Goal: Navigation & Orientation: Understand site structure

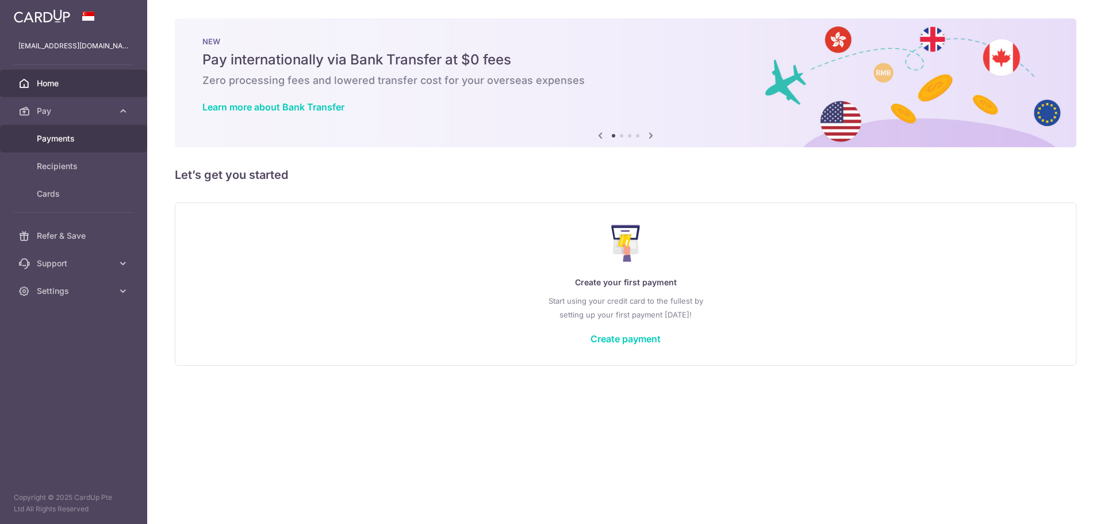
click at [74, 145] on link "Payments" at bounding box center [73, 139] width 147 height 28
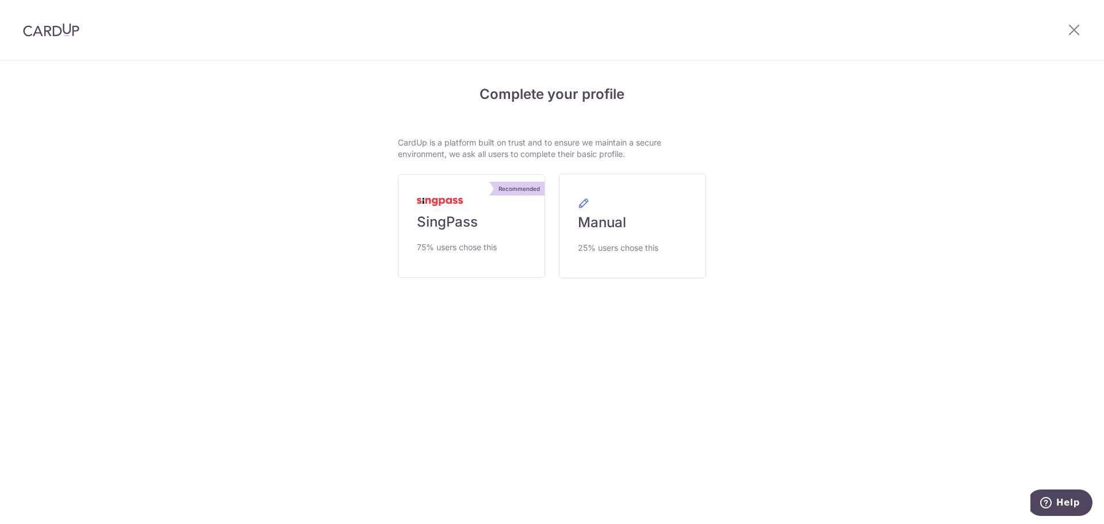
click at [1087, 33] on div at bounding box center [1074, 30] width 60 height 60
click at [1067, 25] on icon at bounding box center [1074, 29] width 14 height 14
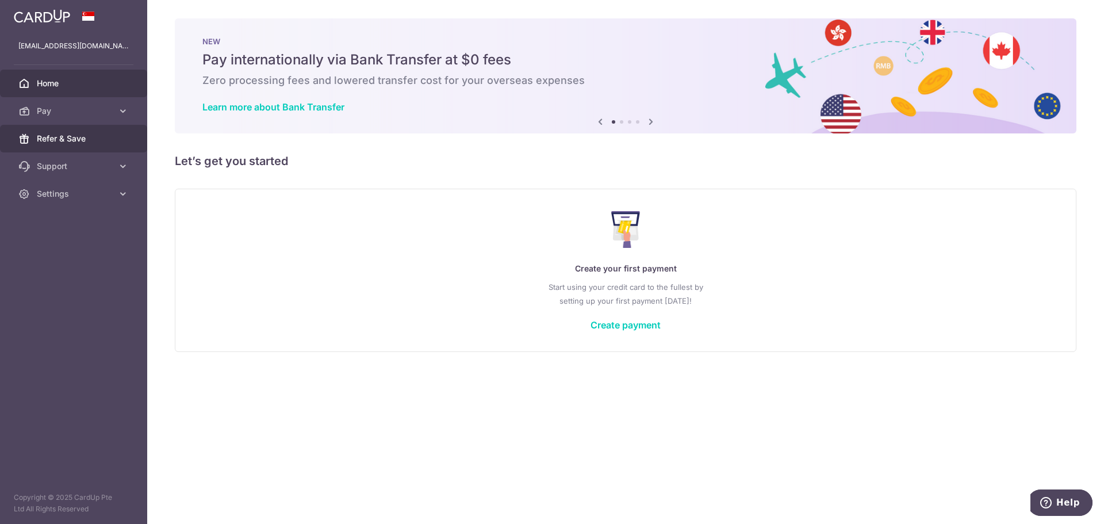
click at [67, 137] on span "Refer & Save" at bounding box center [75, 138] width 76 height 11
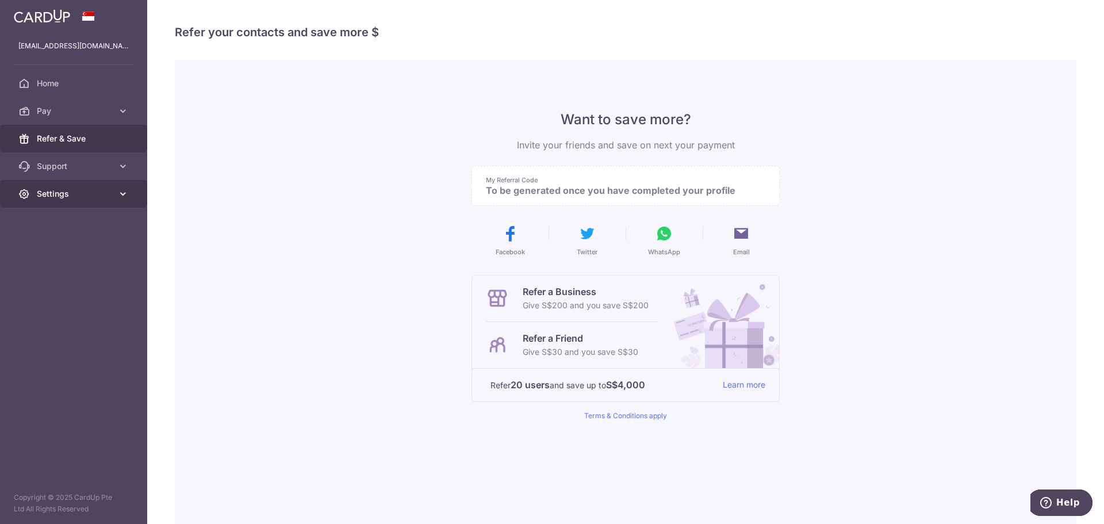
click at [66, 184] on link "Settings" at bounding box center [73, 194] width 147 height 28
click at [81, 160] on span "Support" at bounding box center [75, 165] width 76 height 11
click at [78, 197] on span "FAQ" at bounding box center [75, 193] width 76 height 11
